Goal: Navigation & Orientation: Find specific page/section

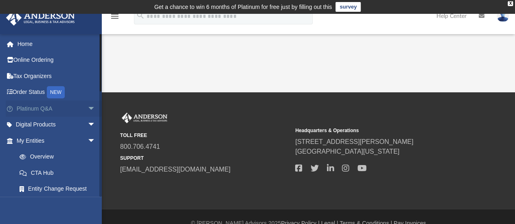
click at [88, 108] on span "arrow_drop_down" at bounding box center [96, 109] width 16 height 17
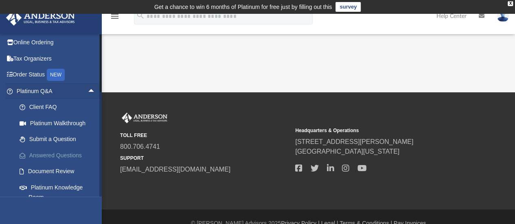
scroll to position [41, 0]
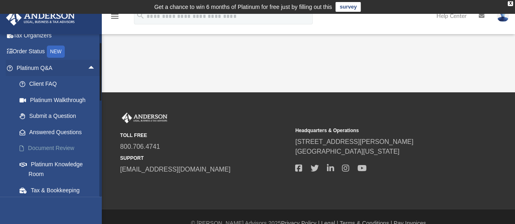
click at [53, 147] on link "Document Review" at bounding box center [59, 148] width 96 height 16
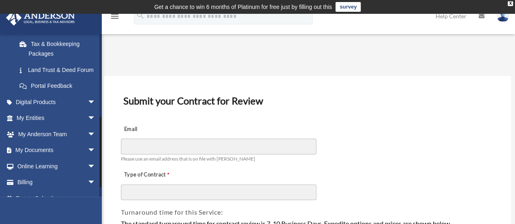
scroll to position [204, 0]
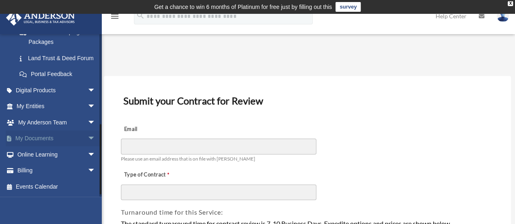
click at [47, 145] on link "My Documents arrow_drop_down" at bounding box center [57, 139] width 102 height 16
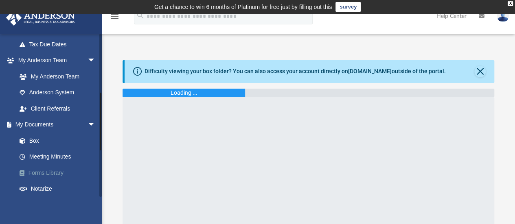
scroll to position [204, 0]
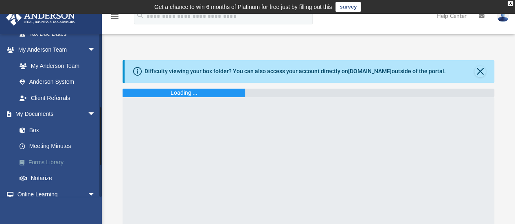
click at [46, 161] on link "Forms Library" at bounding box center [59, 162] width 96 height 16
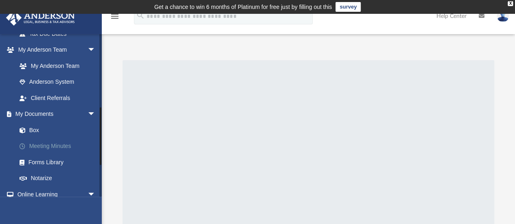
click at [45, 146] on link "Meeting Minutes" at bounding box center [59, 146] width 96 height 16
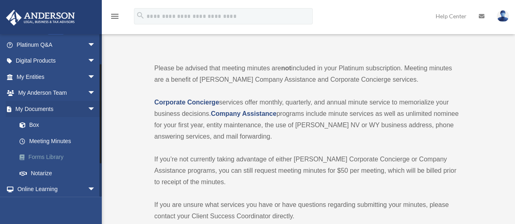
scroll to position [81, 0]
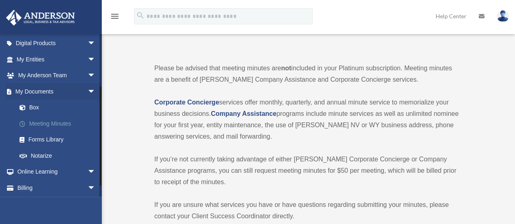
click at [41, 125] on link "Meeting Minutes" at bounding box center [59, 124] width 96 height 16
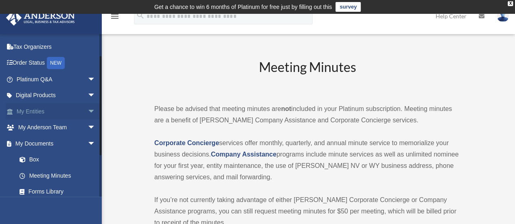
scroll to position [41, 0]
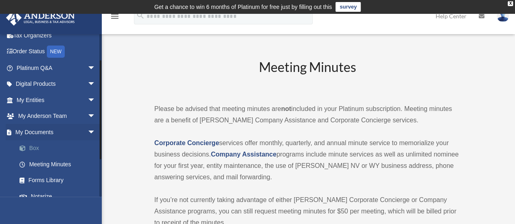
click at [34, 147] on link "Box" at bounding box center [59, 148] width 96 height 16
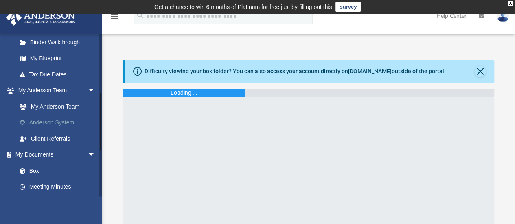
scroll to position [204, 0]
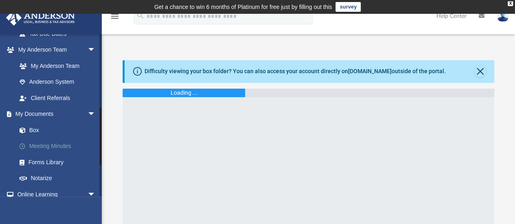
click at [59, 144] on link "Meeting Minutes" at bounding box center [59, 146] width 96 height 16
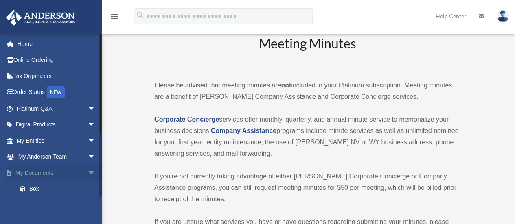
scroll to position [13, 0]
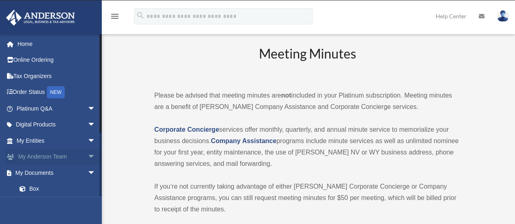
click at [50, 155] on link "My [PERSON_NAME] Team arrow_drop_down" at bounding box center [57, 157] width 102 height 16
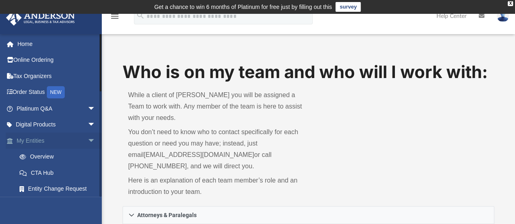
click at [88, 142] on span "arrow_drop_down" at bounding box center [96, 141] width 16 height 17
click at [64, 156] on link "My Anderson Team arrow_drop_down" at bounding box center [57, 157] width 102 height 16
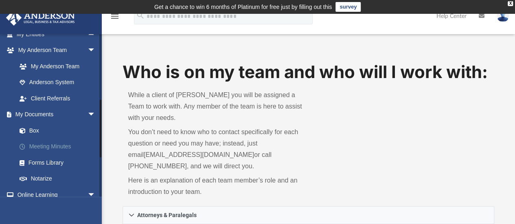
scroll to position [122, 0]
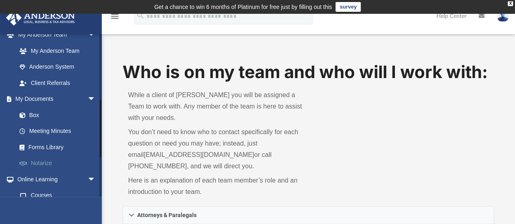
click at [44, 160] on link "Notarize" at bounding box center [59, 163] width 96 height 16
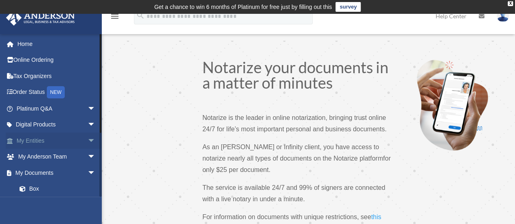
click at [72, 142] on link "My Entities arrow_drop_down" at bounding box center [57, 141] width 102 height 16
click at [19, 141] on link "My Entities arrow_drop_down" at bounding box center [57, 141] width 102 height 16
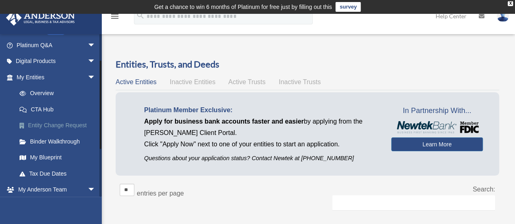
scroll to position [81, 0]
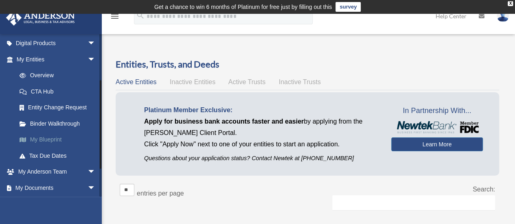
click at [45, 134] on link "My Blueprint" at bounding box center [59, 140] width 96 height 16
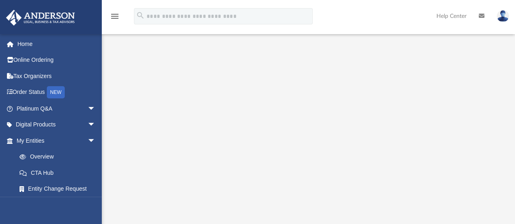
scroll to position [41, 0]
